Goal: Obtain resource: Download file/media

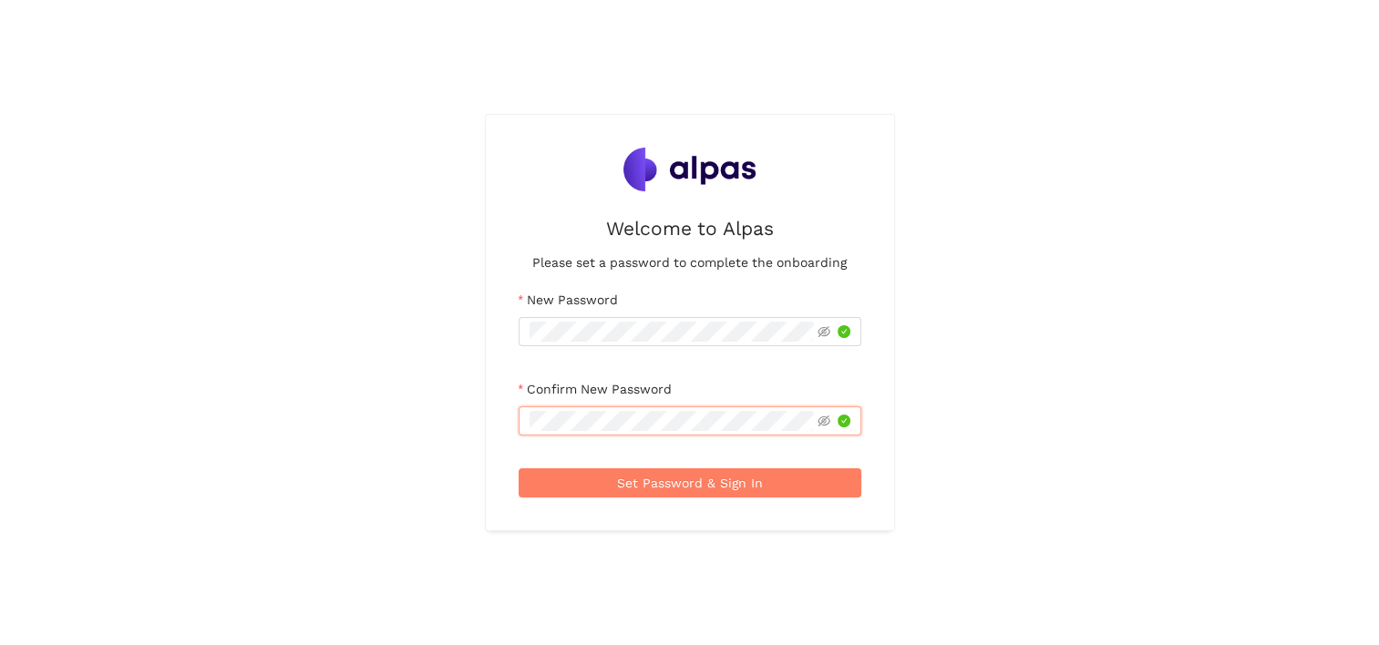
click at [519, 469] on button "Set Password & Sign In" at bounding box center [690, 483] width 343 height 29
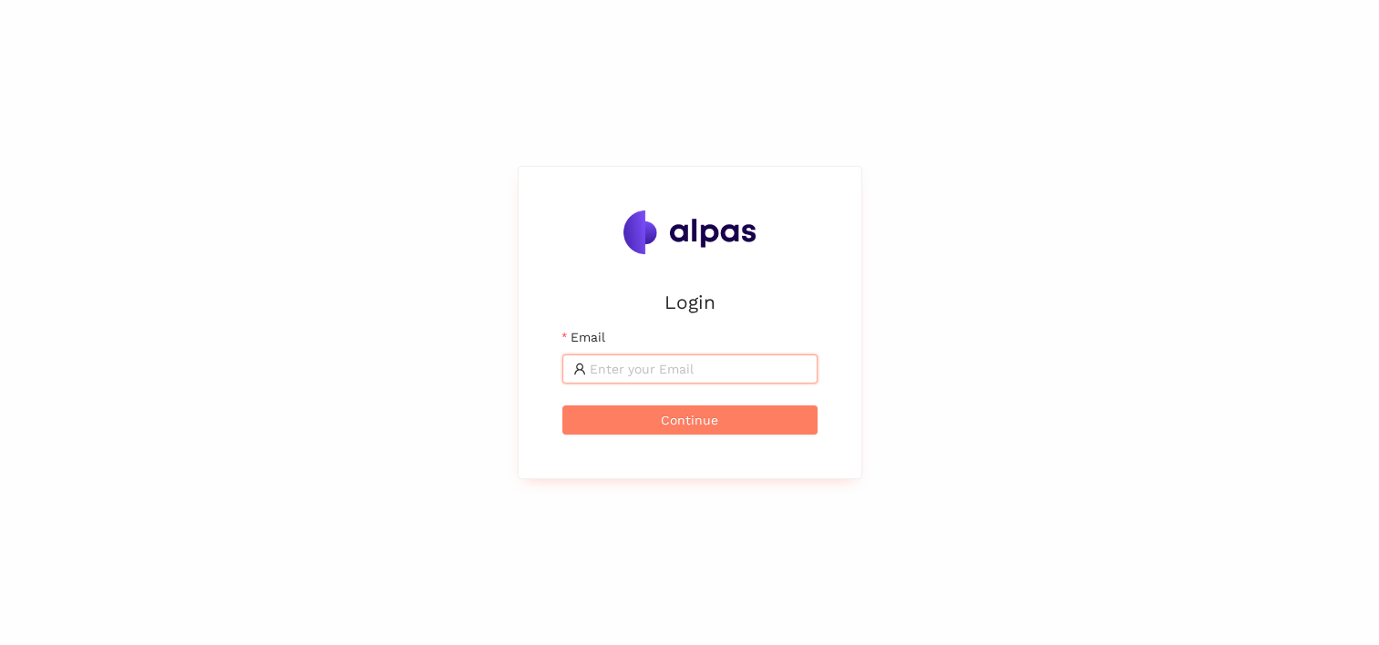
click at [650, 363] on input "Email" at bounding box center [698, 369] width 217 height 20
type input "[PERSON_NAME][EMAIL_ADDRESS][PERSON_NAME][DOMAIN_NAME]"
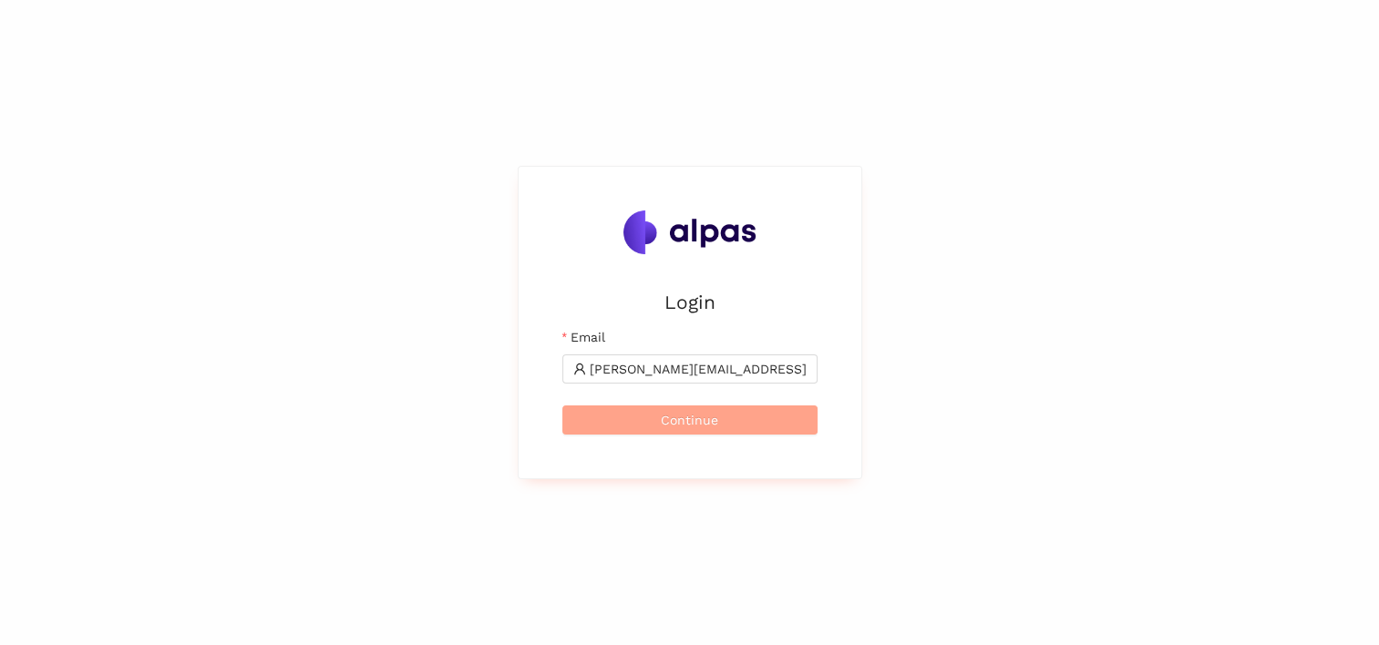
click at [634, 419] on button "Continue" at bounding box center [689, 420] width 255 height 29
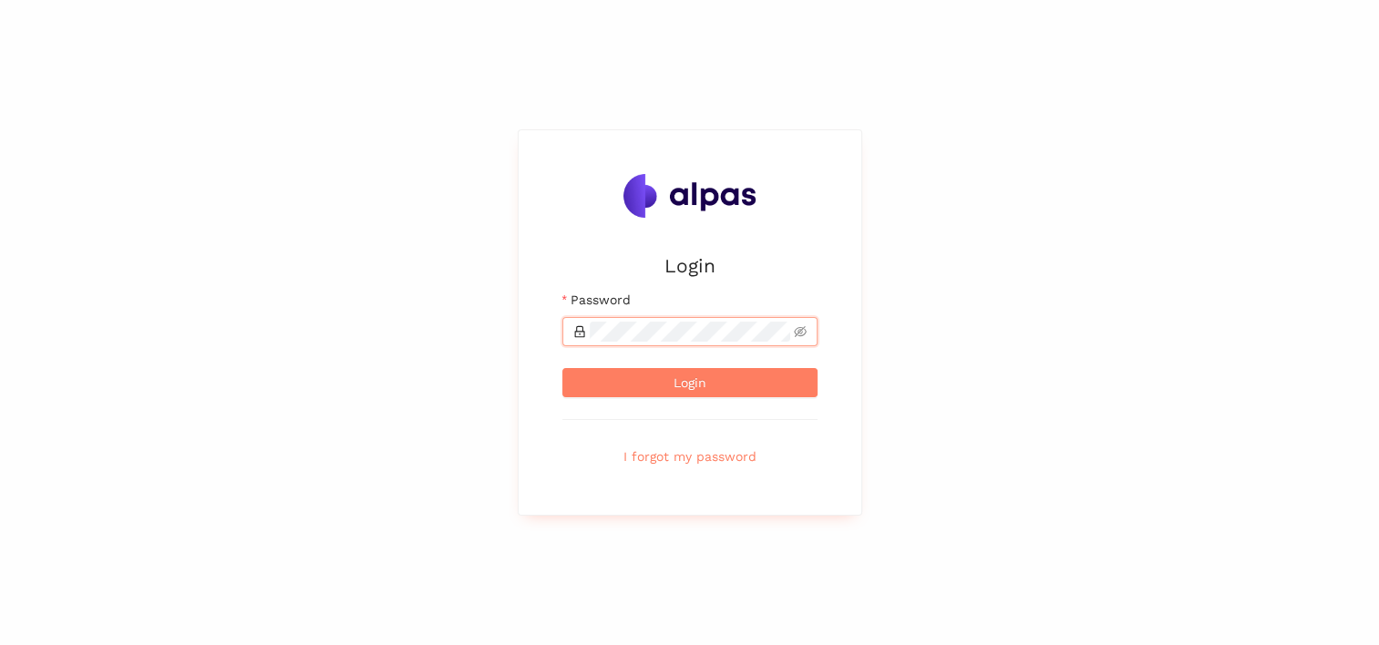
click at [562, 368] on button "Login" at bounding box center [689, 382] width 255 height 29
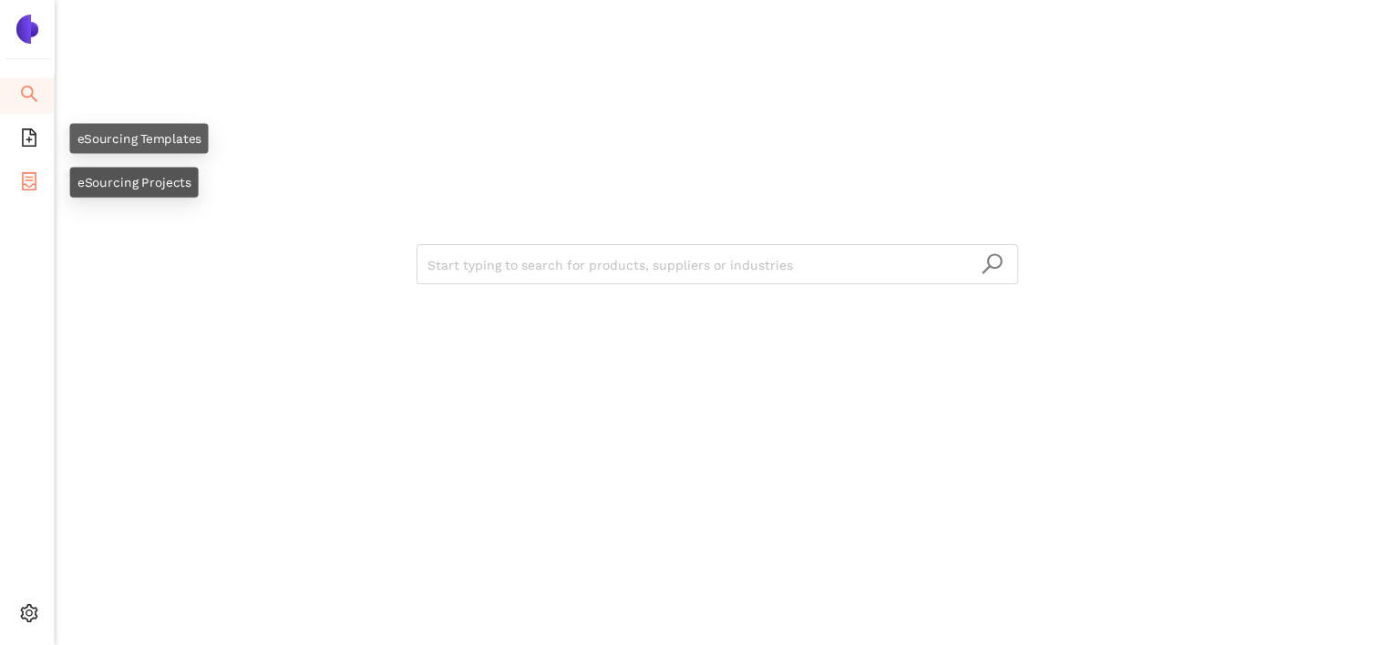
click at [23, 172] on icon "container" at bounding box center [29, 181] width 15 height 18
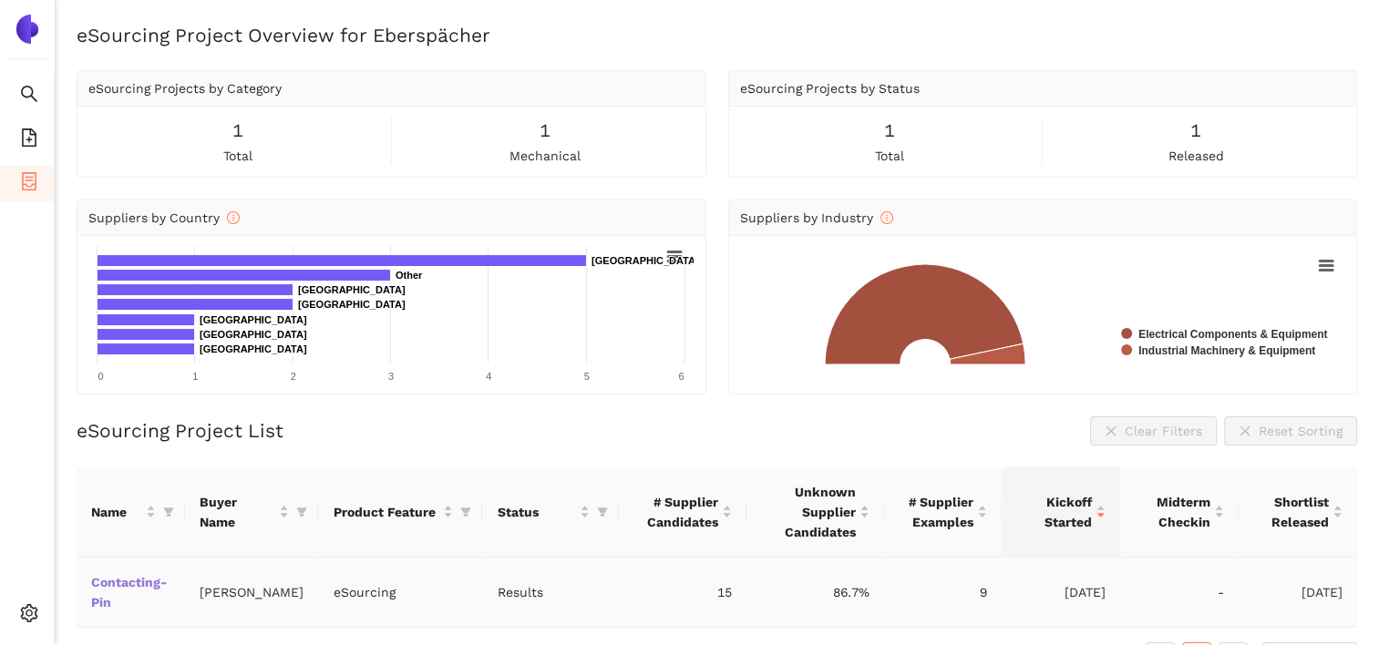
click at [0, 0] on link "Contacting-Pin" at bounding box center [0, 0] width 0 height 0
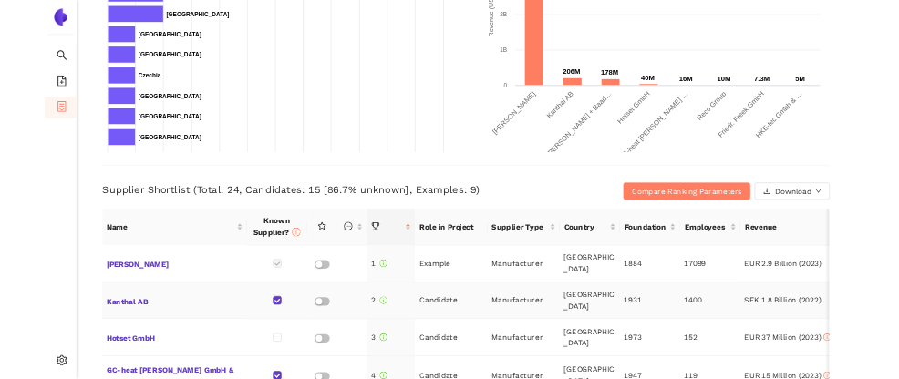
scroll to position [456, 0]
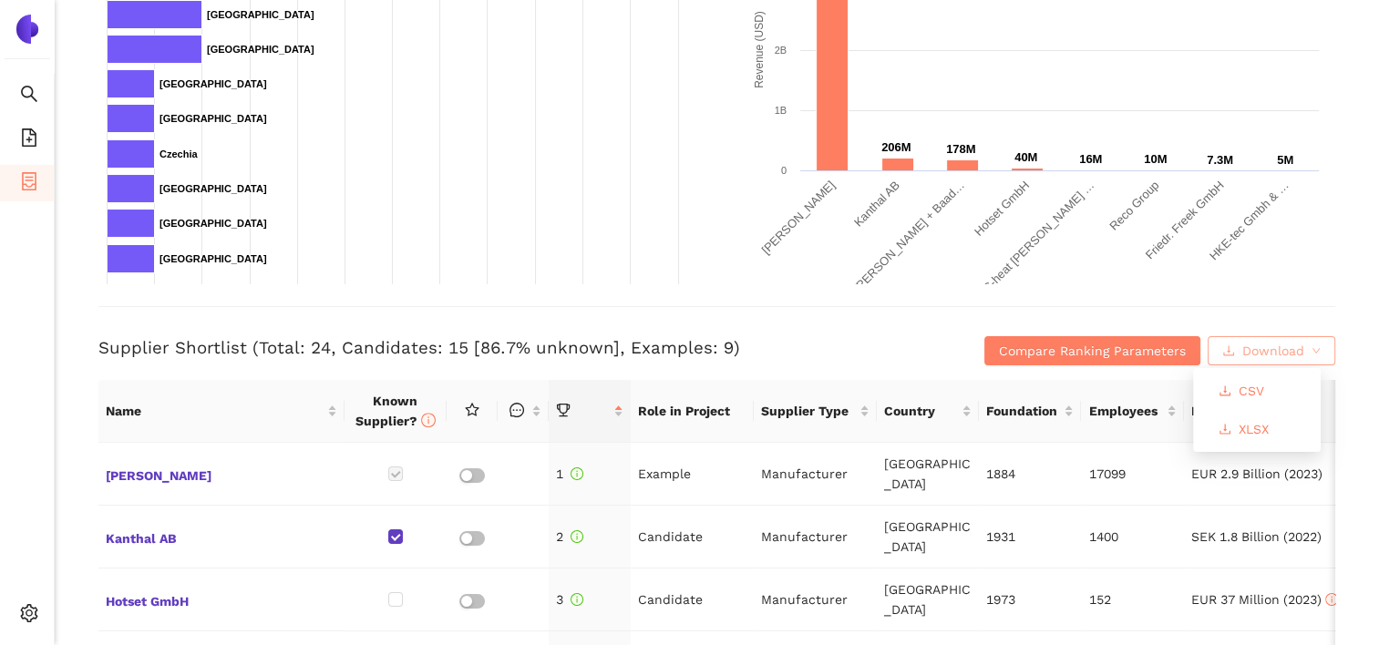
click at [1288, 354] on span "Download" at bounding box center [1273, 351] width 62 height 20
click at [1269, 415] on button "XLSX" at bounding box center [1243, 429] width 79 height 29
click at [397, 326] on div "Supplier Shortlist (Total: 24, Candidates: 15 [86.7% unknown], Examples: 9) Com…" at bounding box center [716, 335] width 1237 height 59
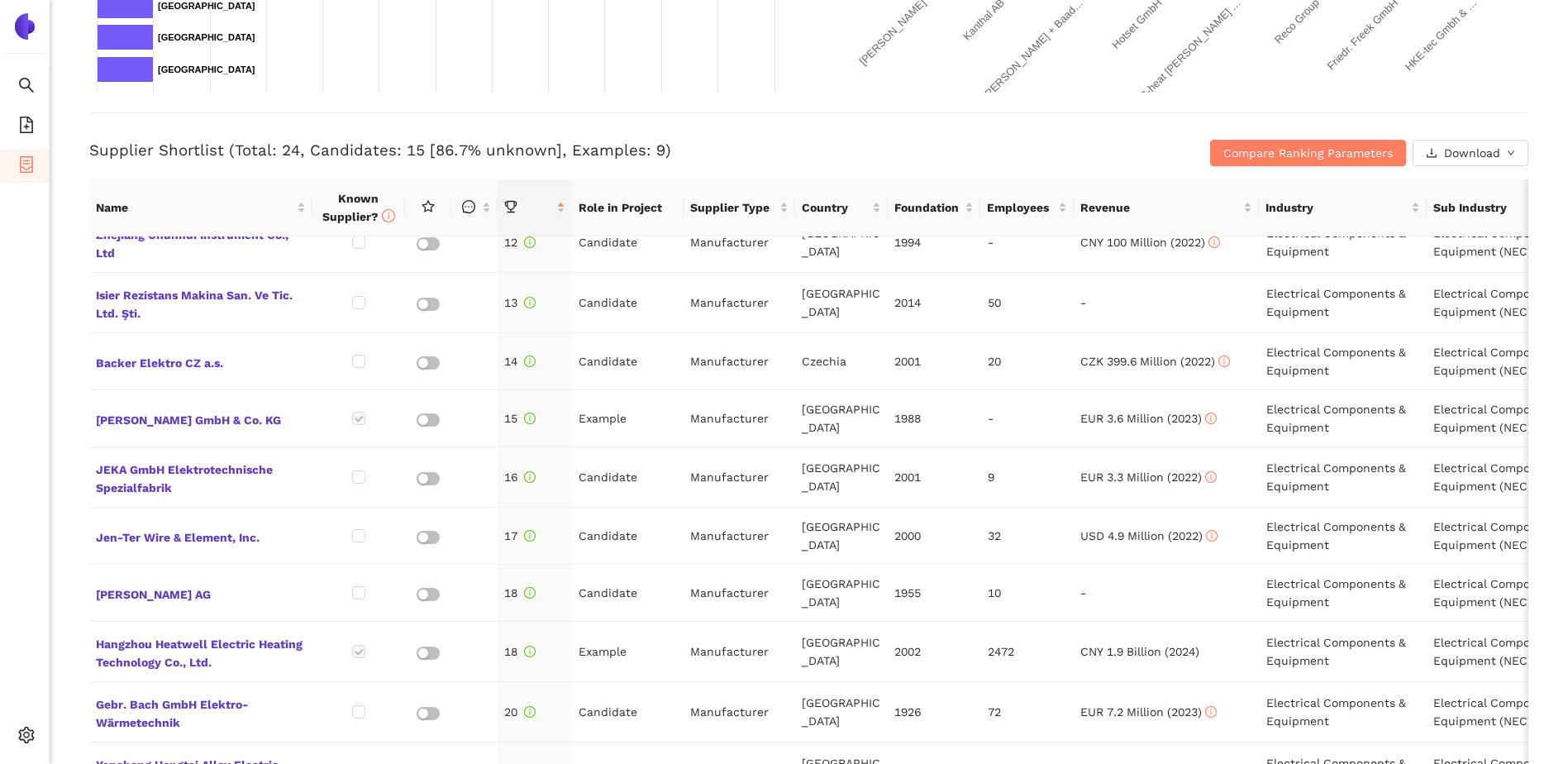
scroll to position [827, 0]
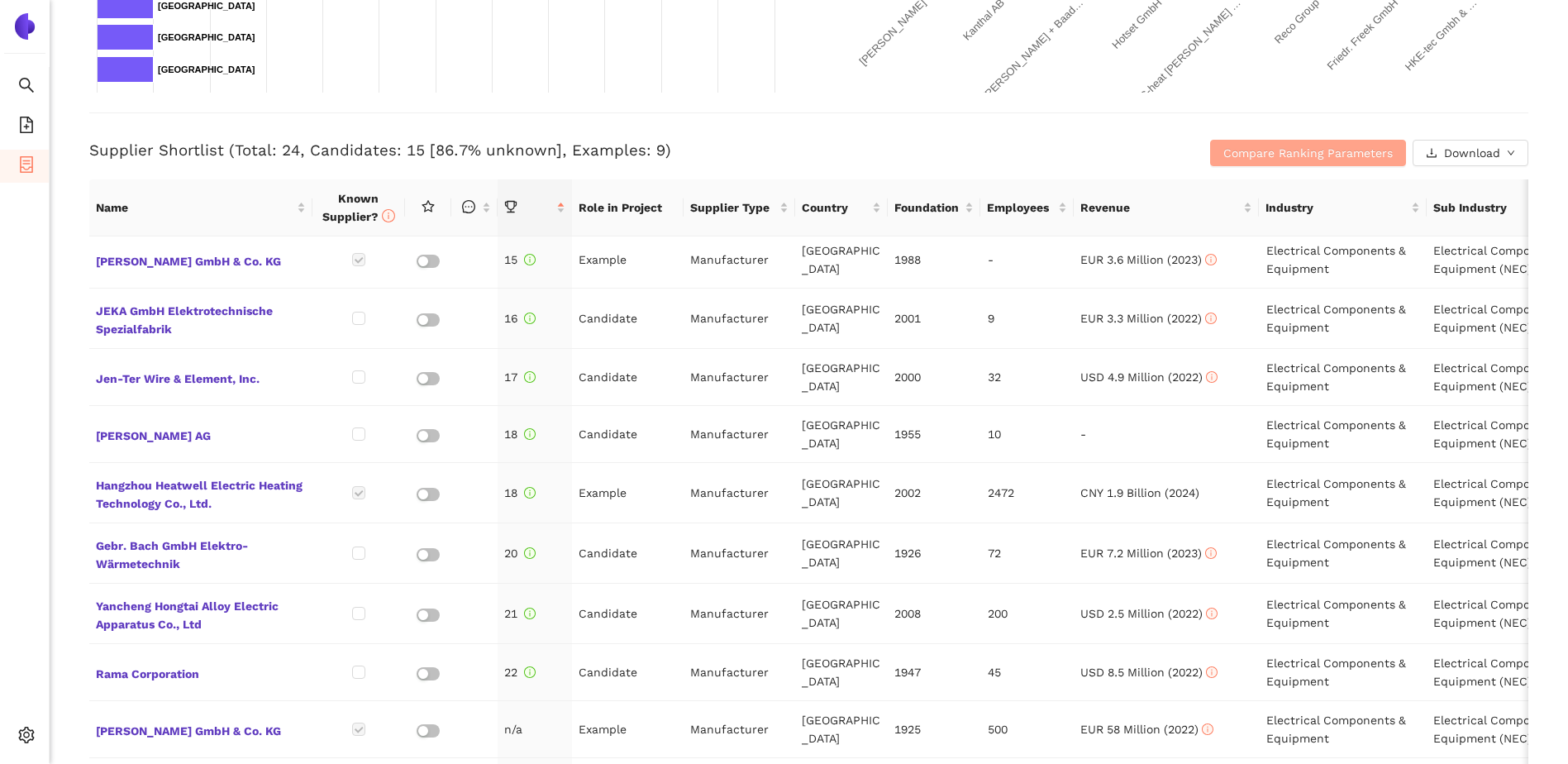
click at [1250, 154] on span "Compare Ranking Parameters" at bounding box center [1308, 153] width 170 height 18
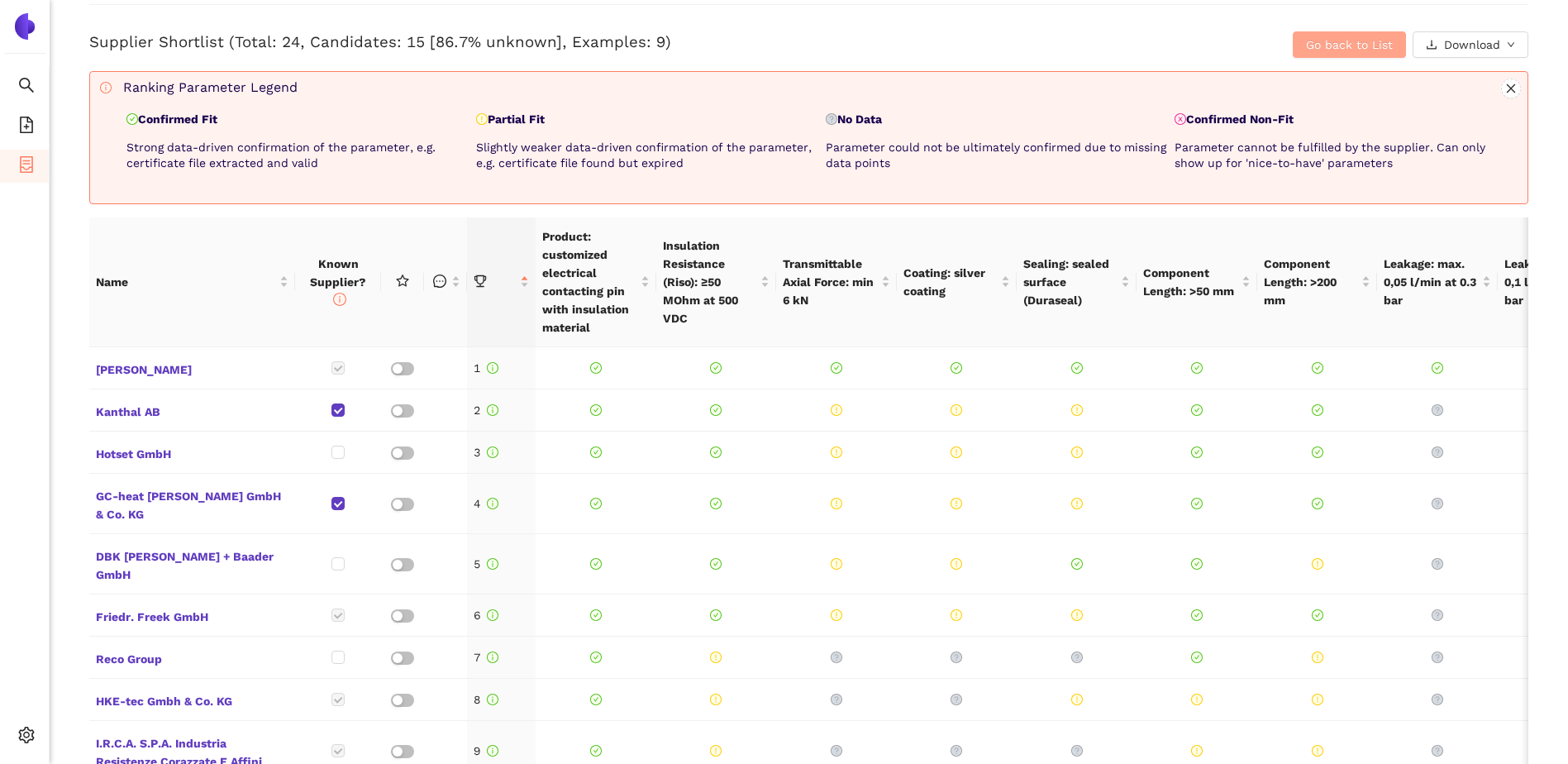
scroll to position [661, 0]
